Goal: Ask a question

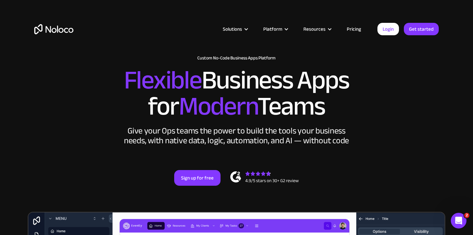
click at [453, 216] on div "Open Intercom Messenger" at bounding box center [459, 221] width 22 height 22
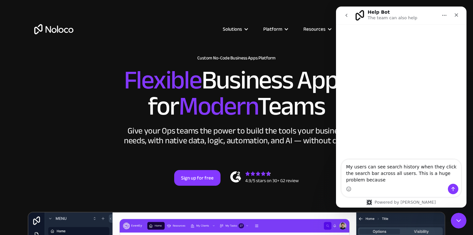
click at [416, 166] on textarea "My users can see search history when they click the search bar across all users…" at bounding box center [402, 172] width 120 height 24
click at [459, 180] on textarea "My users can see search history (the dropdown of recently searched words) when …" at bounding box center [402, 168] width 120 height 31
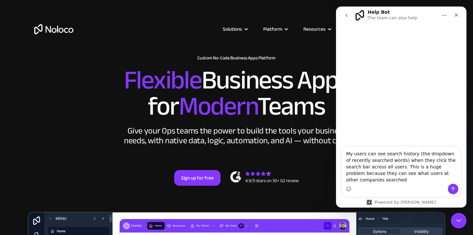
type textarea "My users can see search history (the dropdown of recently searched words) when …"
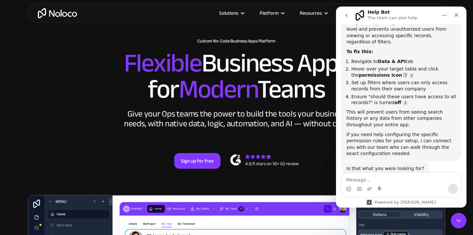
scroll to position [126, 0]
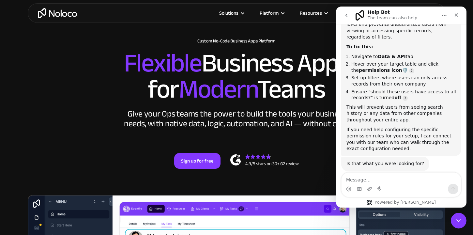
click at [374, 181] on textarea "Message…" at bounding box center [402, 178] width 120 height 11
type textarea "No it's not the filters it's the search bar"
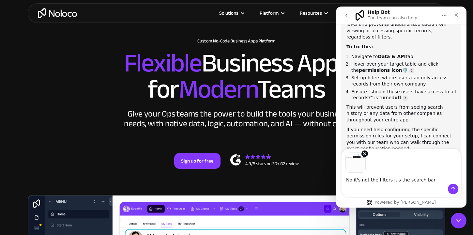
scroll to position [150, 0]
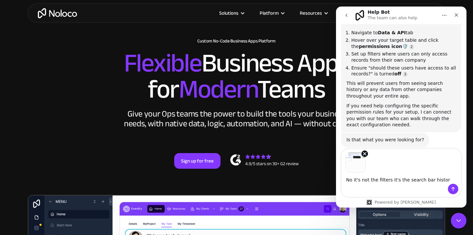
type textarea "No it's not the filters it's the search bar history"
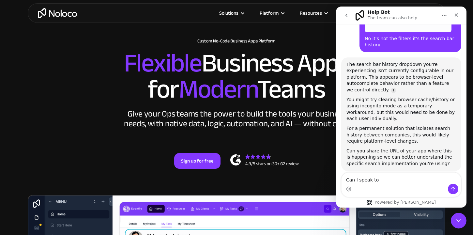
scroll to position [19, 0]
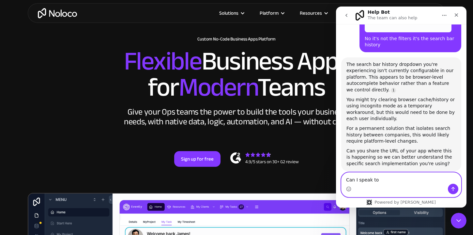
click at [385, 180] on textarea "Can I speak to" at bounding box center [402, 178] width 120 height 11
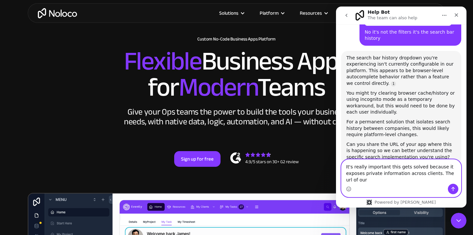
scroll to position [374, 0]
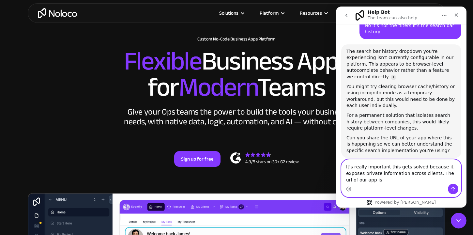
paste textarea "[URL][DOMAIN_NAME]"
type textarea "It's really important this gets solved because it exposes private information a…"
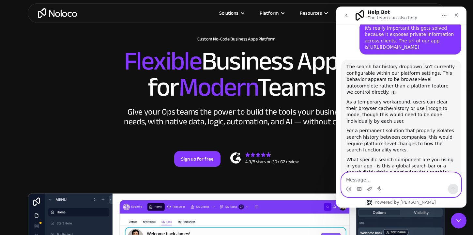
scroll to position [523, 0]
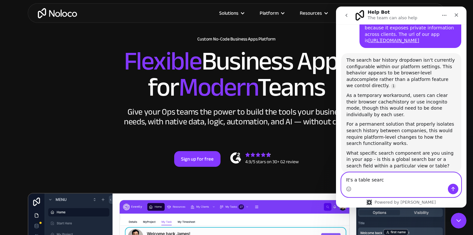
type textarea "It's a table search"
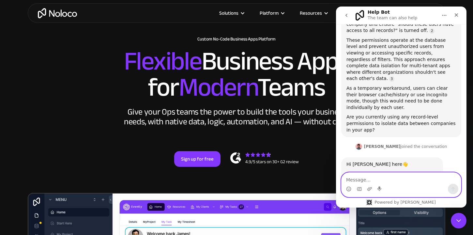
scroll to position [779, 0]
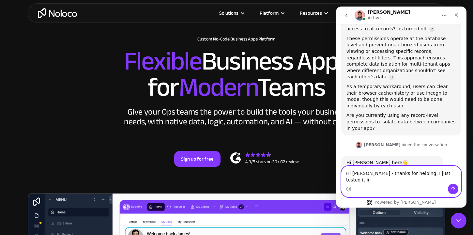
drag, startPoint x: 451, startPoint y: 179, endPoint x: 411, endPoint y: 178, distance: 39.9
click at [411, 178] on textarea "Hi [PERSON_NAME] - thanks for helping. I just tested it in" at bounding box center [402, 175] width 120 height 18
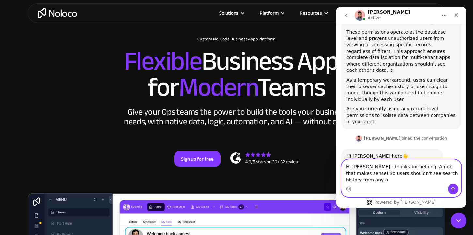
scroll to position [792, 0]
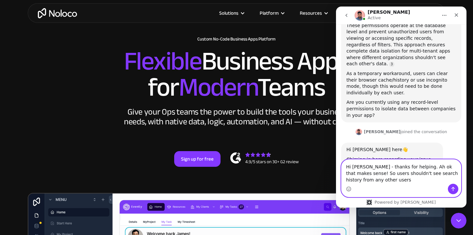
type textarea "Hi [PERSON_NAME] - thanks for helping. Ah ok that makes sense! So users shouldn…"
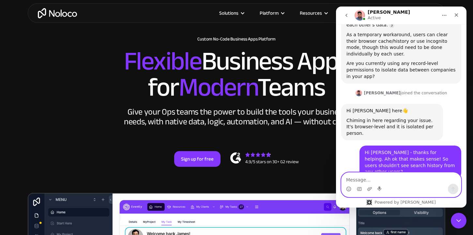
scroll to position [830, 0]
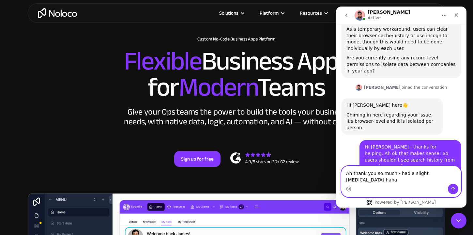
type textarea "Ah thank you so much - had a slight [MEDICAL_DATA] haha"
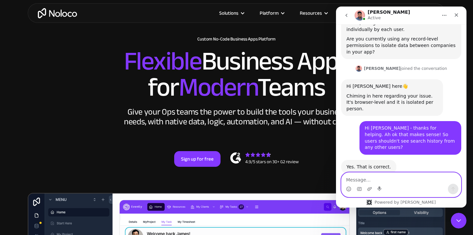
scroll to position [856, 0]
